Goal: Information Seeking & Learning: Learn about a topic

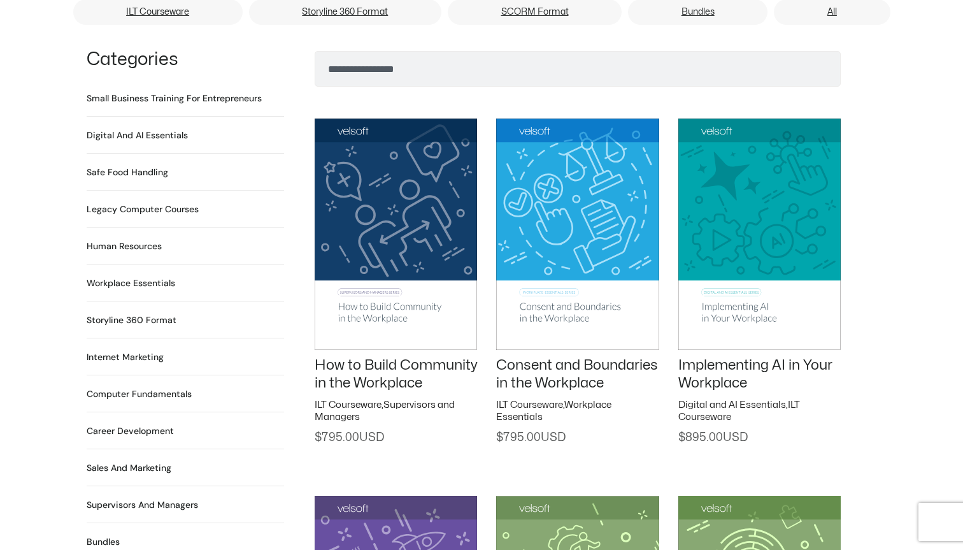
scroll to position [861, 0]
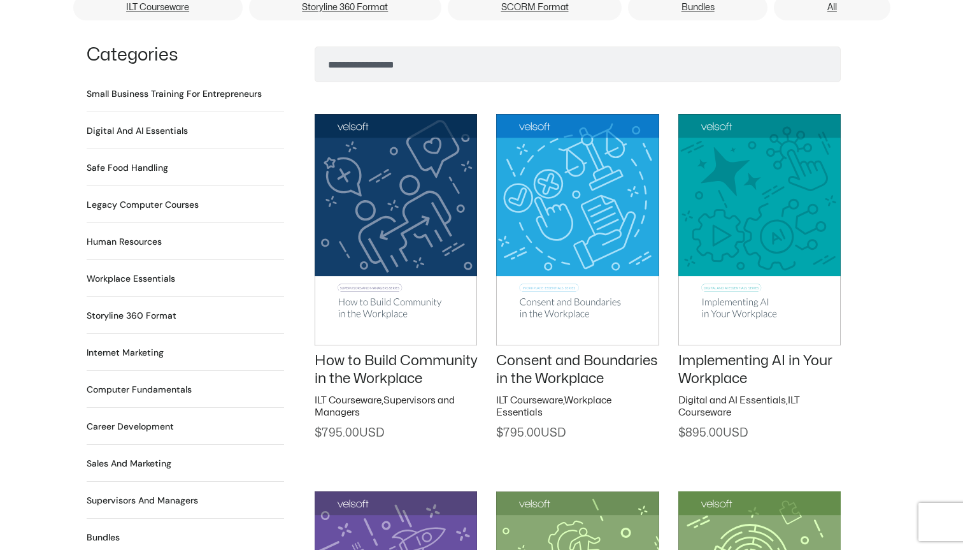
drag, startPoint x: 178, startPoint y: 154, endPoint x: 85, endPoint y: 80, distance: 118.8
copy ul "Small Business Training for Entrepreneurs 22 Products Digital and AI Essentials…"
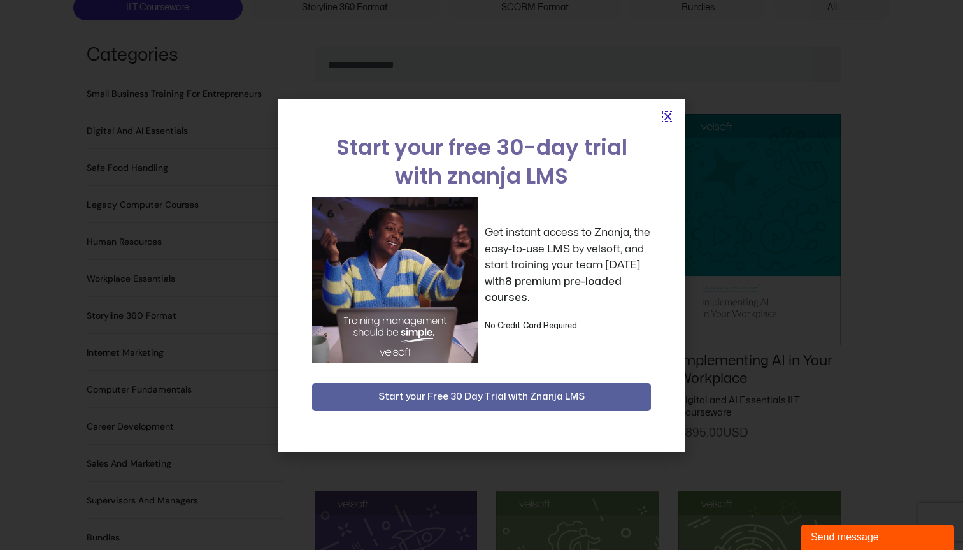
scroll to position [0, 0]
click at [669, 116] on icon "Close" at bounding box center [668, 117] width 10 height 10
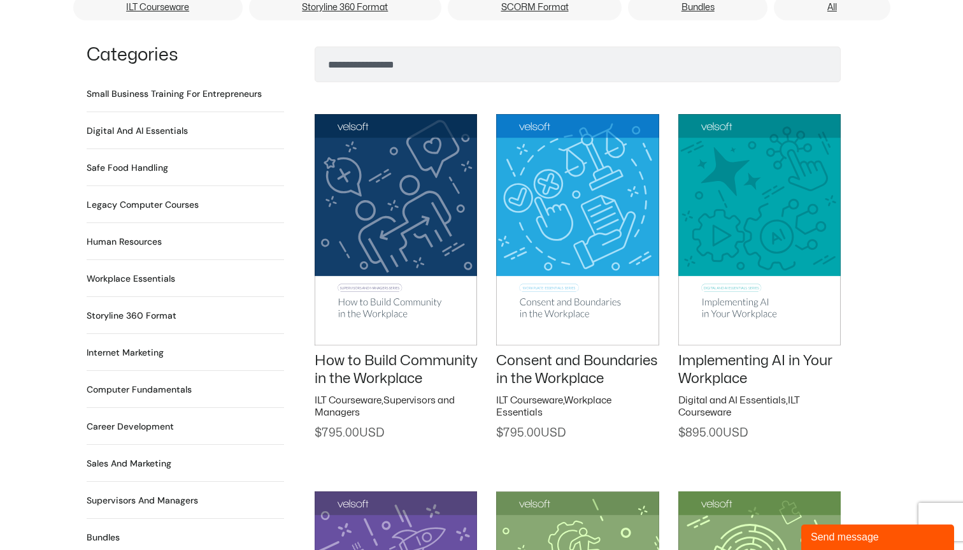
click at [132, 87] on h2 "Small Business Training for Entrepreneurs 22 Products" at bounding box center [174, 93] width 175 height 13
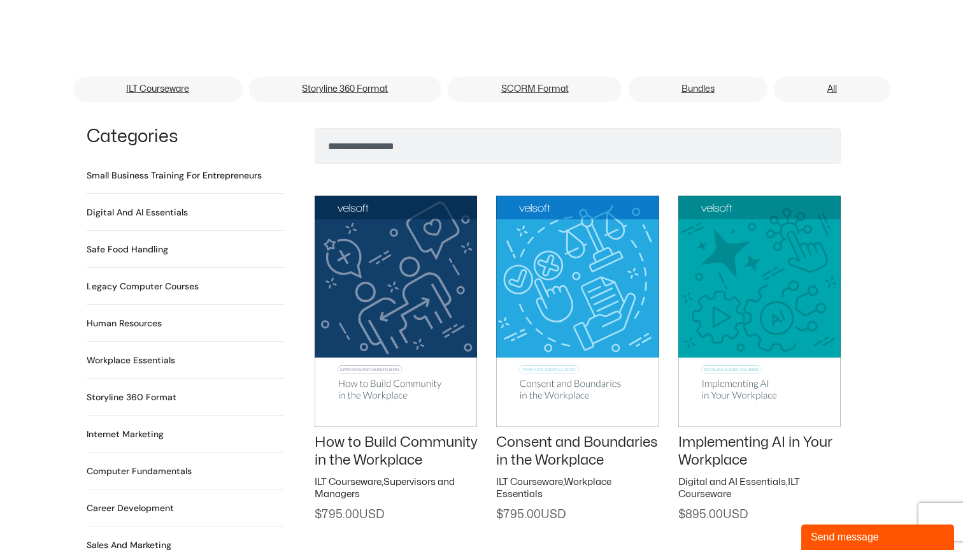
scroll to position [788, 0]
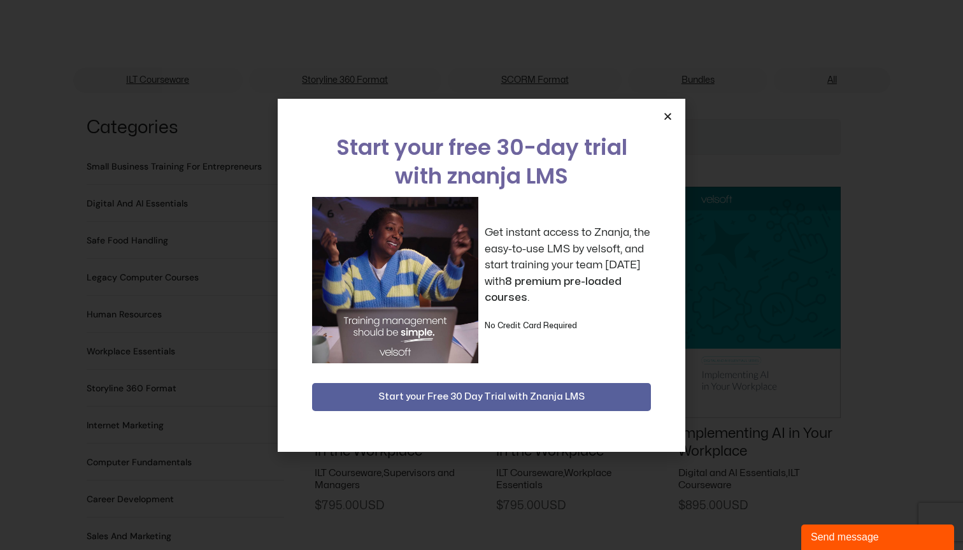
click at [668, 114] on icon "Close" at bounding box center [668, 117] width 10 height 10
